Goal: Navigation & Orientation: Find specific page/section

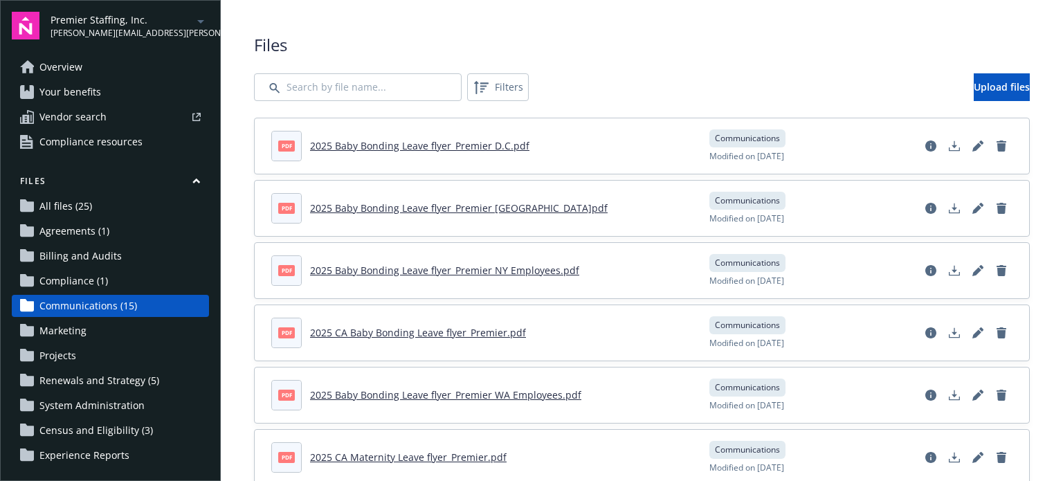
click at [141, 12] on span "Premier Staffing, Inc." at bounding box center [122, 19] width 142 height 15
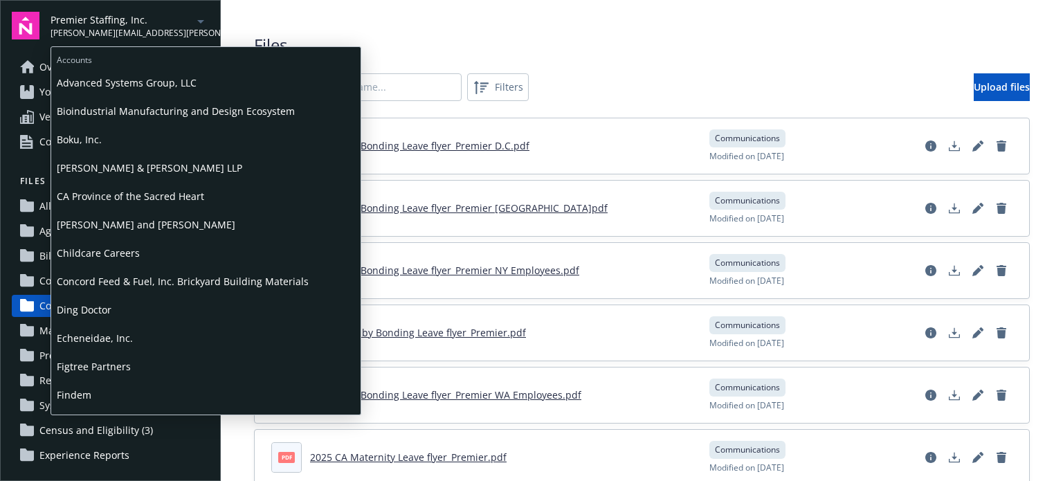
click at [120, 85] on span "Advanced Systems Group, LLC" at bounding box center [206, 83] width 298 height 28
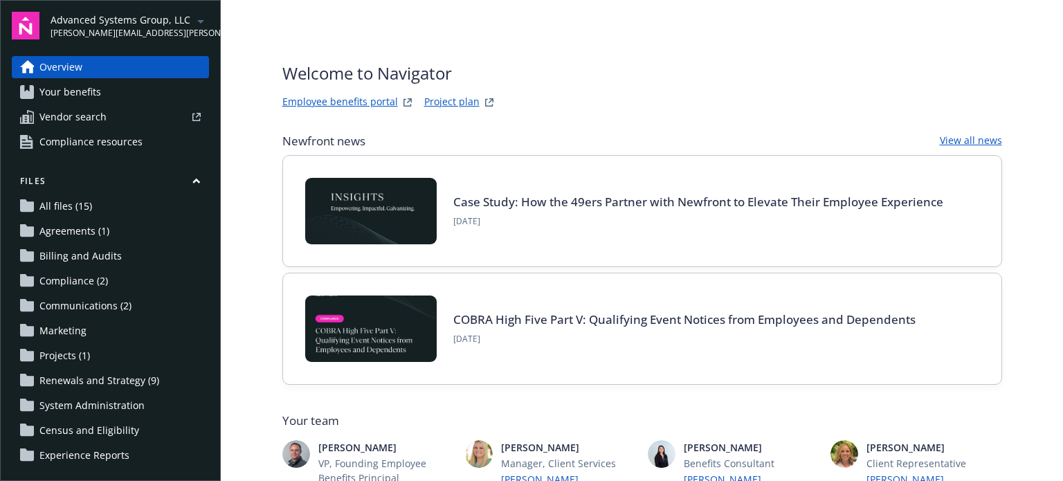
click at [156, 24] on span "Advanced Systems Group, LLC" at bounding box center [122, 19] width 142 height 15
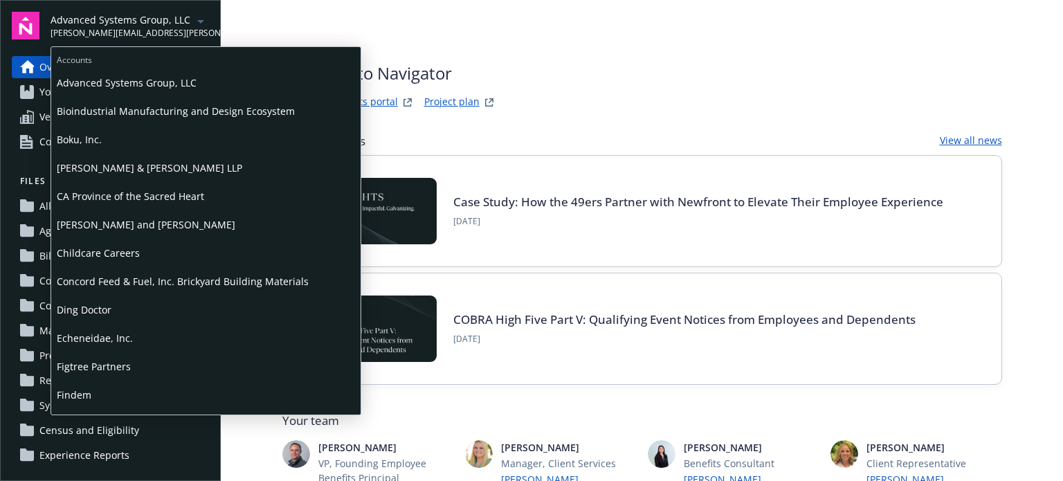
click at [107, 133] on span "Boku, Inc." at bounding box center [206, 139] width 298 height 28
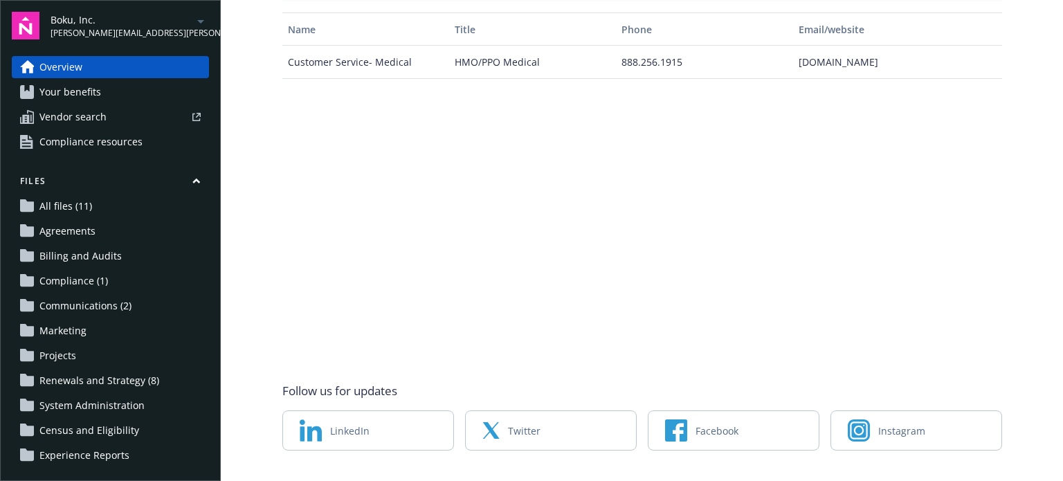
click at [136, 28] on span "[PERSON_NAME][EMAIL_ADDRESS][PERSON_NAME][DOMAIN_NAME]" at bounding box center [122, 33] width 142 height 12
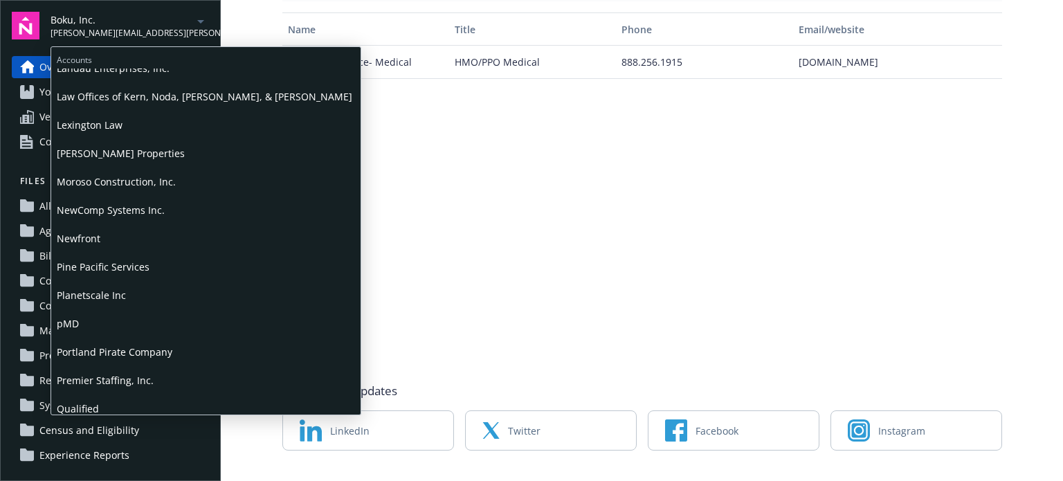
scroll to position [623, 0]
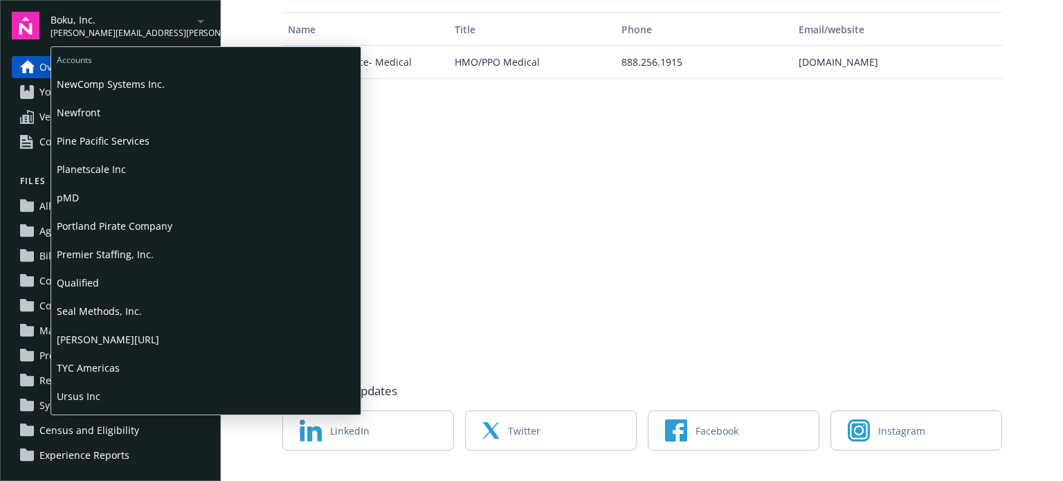
click at [107, 174] on span "Planetscale Inc" at bounding box center [206, 169] width 298 height 28
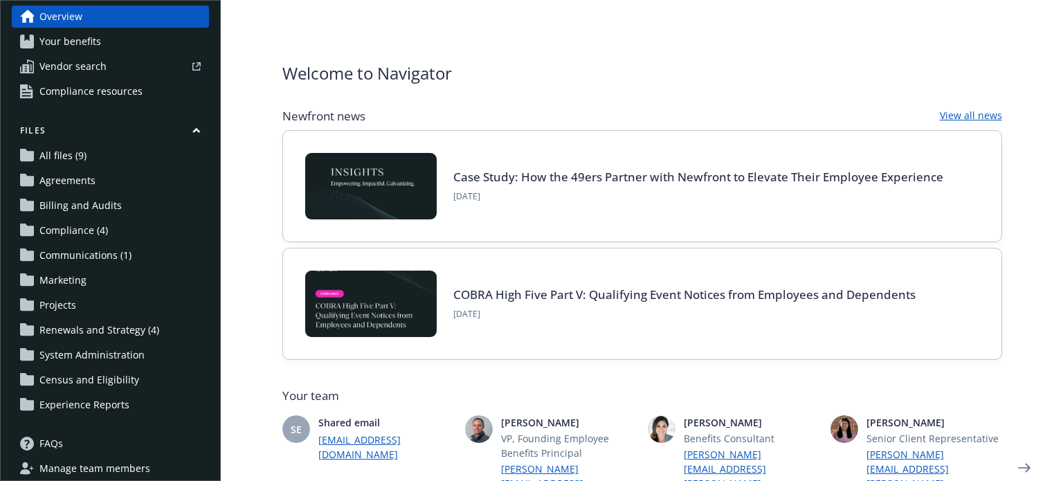
scroll to position [111, 0]
